Goal: Information Seeking & Learning: Learn about a topic

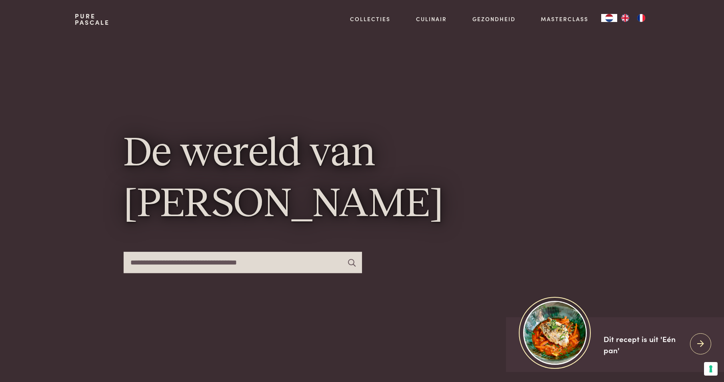
click at [639, 16] on img "FR" at bounding box center [641, 18] width 10 height 8
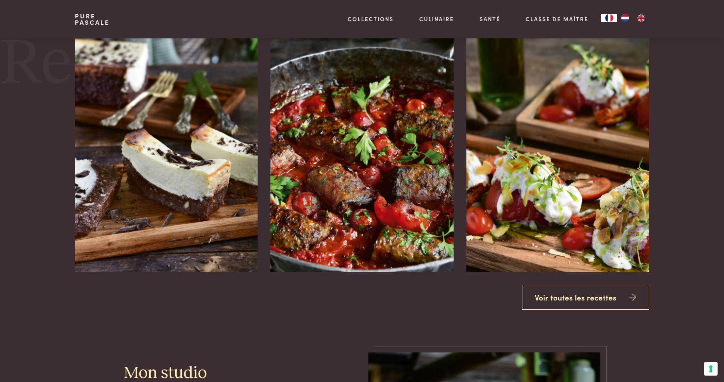
scroll to position [1040, 0]
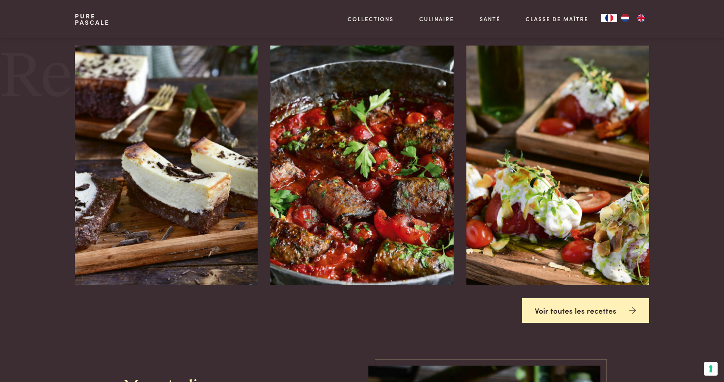
click at [576, 300] on link "Voir toutes les recettes" at bounding box center [586, 310] width 128 height 25
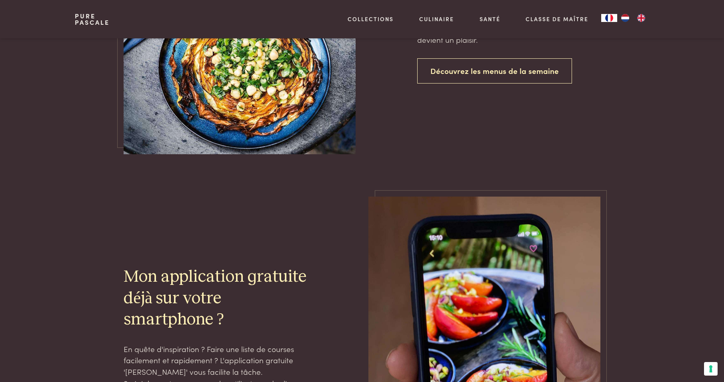
scroll to position [2000, 0]
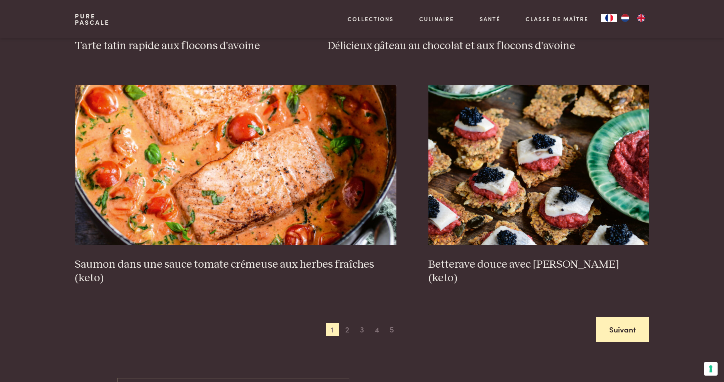
click at [620, 336] on link "Suivant" at bounding box center [622, 329] width 53 height 25
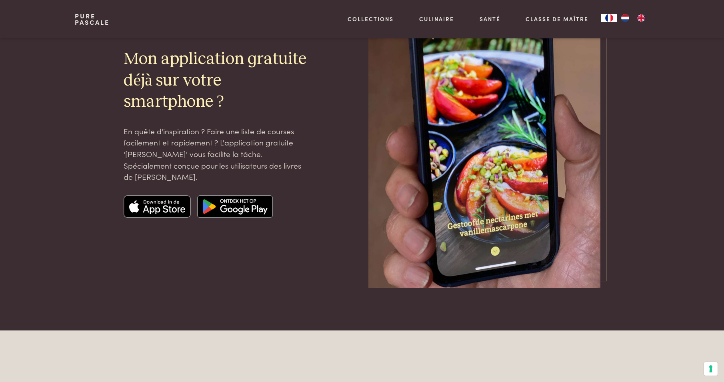
scroll to position [2276, 0]
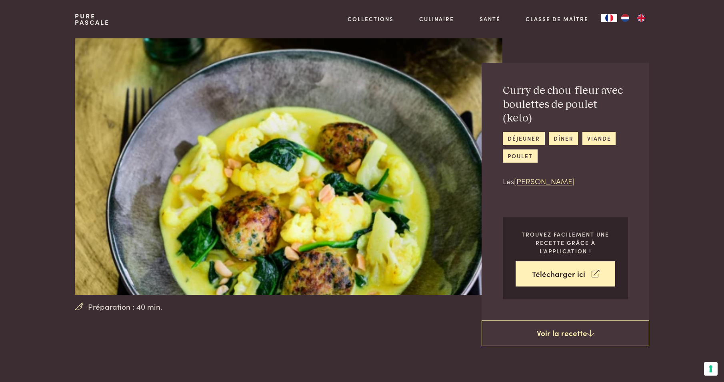
click at [343, 172] on img at bounding box center [289, 166] width 428 height 257
